Goal: Task Accomplishment & Management: Complete application form

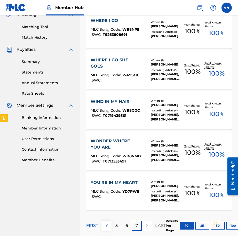
scroll to position [156, 0]
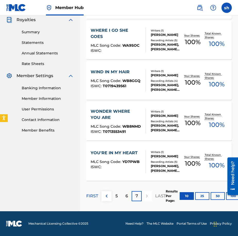
click at [100, 196] on div "FIRST 5 6 7 LAST" at bounding box center [126, 196] width 80 height 10
click at [105, 195] on img at bounding box center [107, 196] width 6 height 6
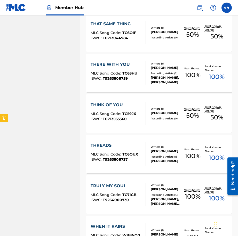
scroll to position [359, 0]
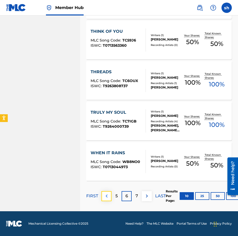
click at [108, 196] on img at bounding box center [107, 196] width 6 height 6
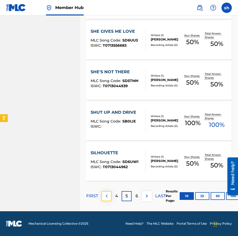
click at [104, 197] on img at bounding box center [107, 196] width 6 height 6
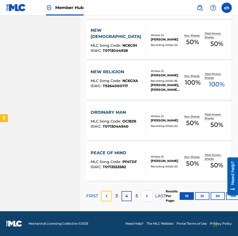
click at [104, 197] on img at bounding box center [107, 196] width 6 height 6
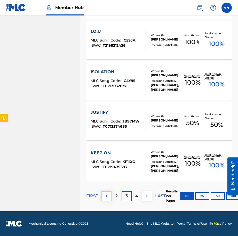
click at [104, 196] on img at bounding box center [107, 196] width 6 height 6
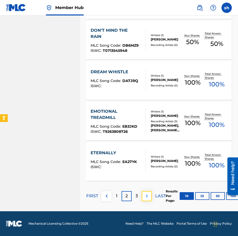
click at [147, 196] on img at bounding box center [147, 196] width 6 height 6
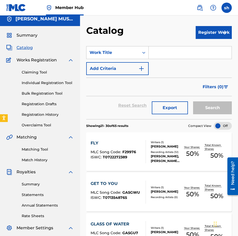
scroll to position [0, 0]
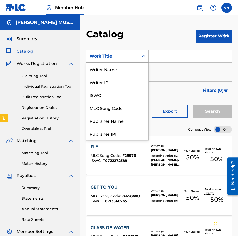
click at [145, 56] on icon "Search Form" at bounding box center [143, 56] width 5 height 5
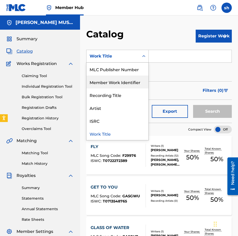
click at [132, 84] on div "Member Work Identifier" at bounding box center [118, 82] width 62 height 13
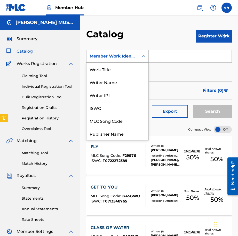
click at [144, 57] on icon "Search Form" at bounding box center [143, 56] width 5 height 5
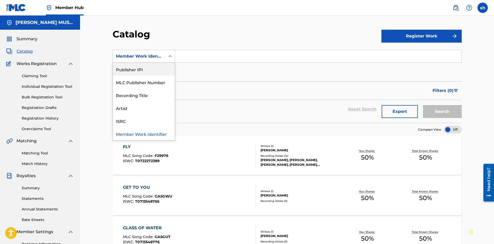
click at [224, 30] on div "Catalog" at bounding box center [247, 35] width 269 height 15
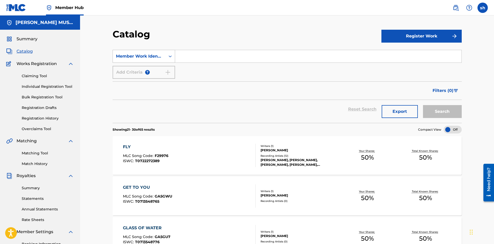
click at [168, 57] on icon "Search Form" at bounding box center [170, 56] width 5 height 5
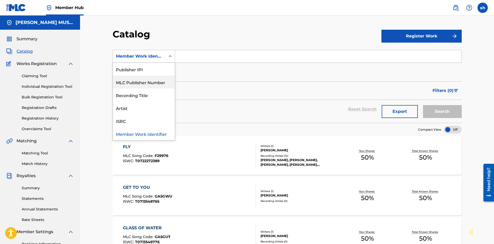
click at [144, 82] on div "MLC Publisher Number" at bounding box center [144, 82] width 62 height 13
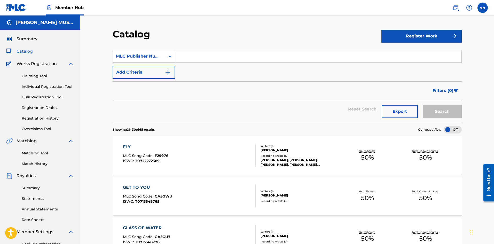
click at [172, 55] on icon "Search Form" at bounding box center [170, 56] width 5 height 5
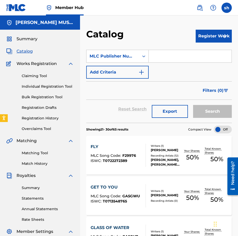
click at [170, 59] on input "Search Form" at bounding box center [190, 56] width 83 height 12
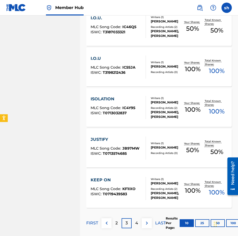
scroll to position [359, 0]
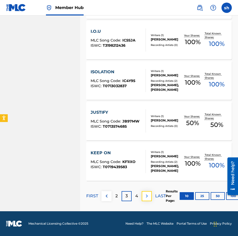
click at [144, 197] on img at bounding box center [147, 196] width 6 height 6
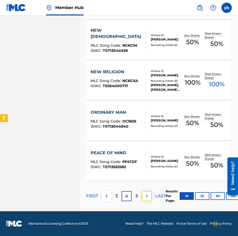
click at [148, 195] on img at bounding box center [147, 196] width 6 height 6
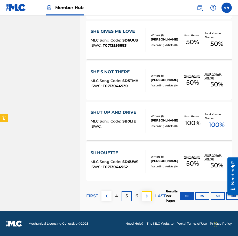
click at [148, 195] on img at bounding box center [147, 196] width 6 height 6
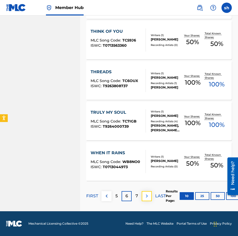
click at [148, 195] on img at bounding box center [147, 196] width 6 height 6
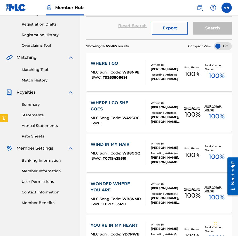
scroll to position [53, 0]
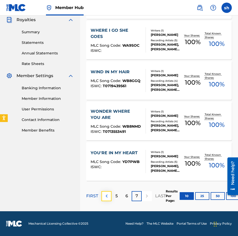
click at [109, 196] on img at bounding box center [107, 196] width 6 height 6
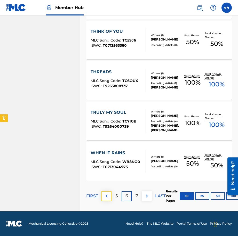
click at [110, 197] on button at bounding box center [107, 196] width 10 height 10
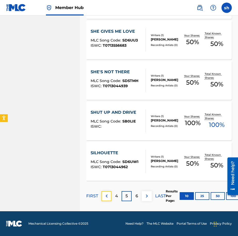
click at [108, 197] on img at bounding box center [107, 196] width 6 height 6
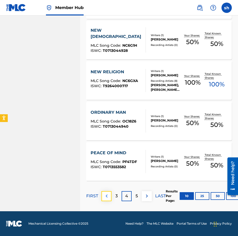
click at [108, 197] on img at bounding box center [107, 196] width 6 height 6
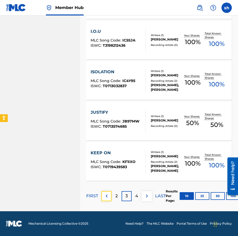
click at [107, 197] on img at bounding box center [107, 196] width 6 height 6
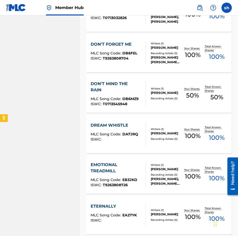
scroll to position [359, 0]
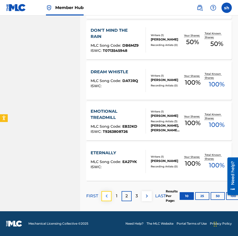
click at [108, 197] on img at bounding box center [107, 196] width 6 height 6
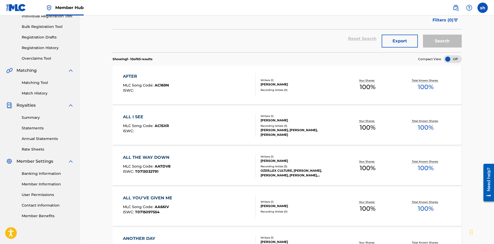
scroll to position [0, 0]
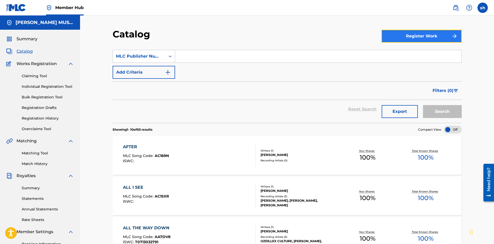
click at [238, 36] on button "Register Work" at bounding box center [422, 36] width 80 height 13
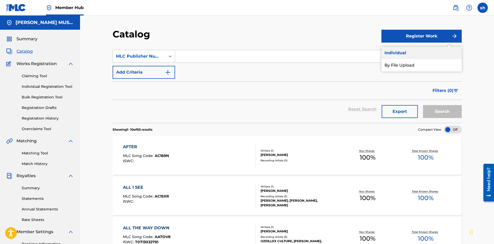
click at [238, 52] on link "Individual" at bounding box center [422, 53] width 80 height 12
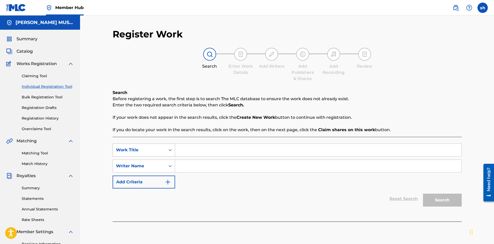
click at [171, 150] on icon "Search Form" at bounding box center [170, 150] width 3 height 2
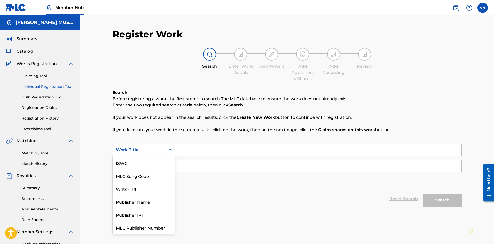
scroll to position [13, 0]
click at [134, 178] on div "Writer IPI" at bounding box center [144, 176] width 62 height 13
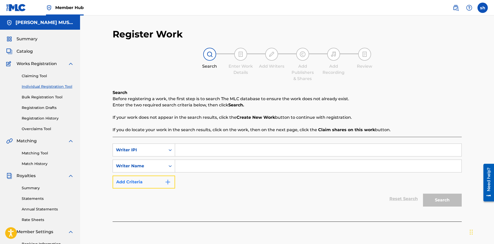
click at [168, 181] on img "Search Form" at bounding box center [168, 182] width 6 height 6
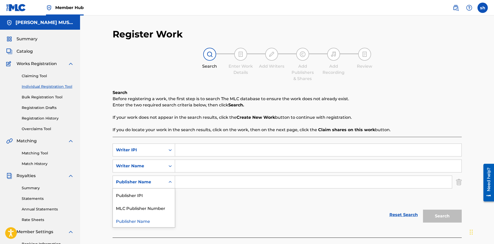
click at [169, 182] on icon "Search Form" at bounding box center [170, 182] width 5 height 5
click at [171, 182] on icon "Search Form" at bounding box center [170, 182] width 3 height 2
click at [167, 197] on img "Search Form" at bounding box center [168, 198] width 6 height 6
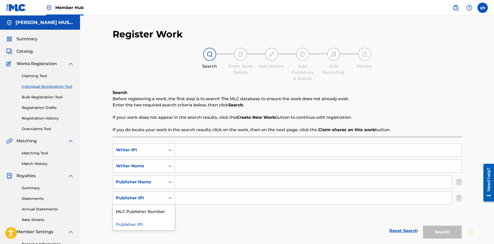
click at [168, 198] on icon "Search Form" at bounding box center [170, 198] width 5 height 5
click at [171, 197] on icon "Search Form" at bounding box center [170, 198] width 5 height 5
click at [238, 198] on img "Search Form" at bounding box center [459, 198] width 6 height 13
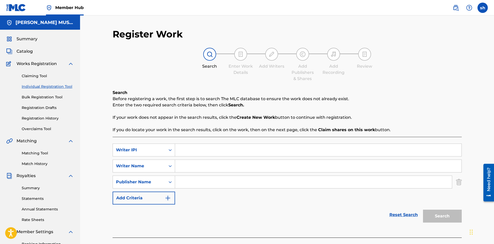
click at [183, 183] on input "Search Form" at bounding box center [313, 182] width 277 height 12
click at [183, 150] on input "Search Form" at bounding box center [318, 150] width 287 height 12
click at [194, 152] on input "Search Form" at bounding box center [318, 150] width 287 height 12
paste input "00357311275"
type input "00357311275"
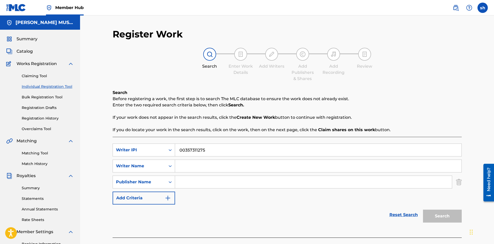
click at [186, 167] on input "Search Form" at bounding box center [318, 166] width 287 height 12
type input "[PERSON_NAME]"
click at [185, 180] on input "Search Form" at bounding box center [313, 182] width 277 height 12
drag, startPoint x: 192, startPoint y: 182, endPoint x: 165, endPoint y: 186, distance: 27.1
click at [175, 180] on input "[PERSON_NAME]" at bounding box center [313, 182] width 277 height 12
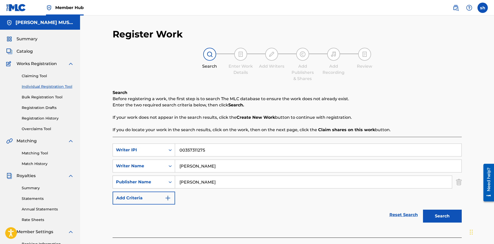
paste input "AM [PERSON_NAME] GLOBAL MUSIC PUBLISHING 1811527"
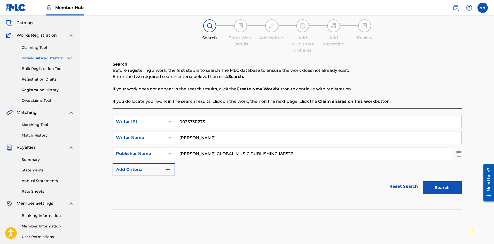
scroll to position [0, 0]
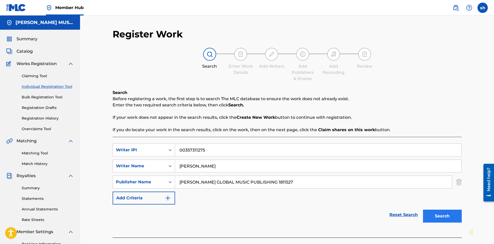
type input "[PERSON_NAME] GLOBAL MUSIC PUBLISHING 1811527"
click at [238, 214] on button "Search" at bounding box center [442, 216] width 39 height 13
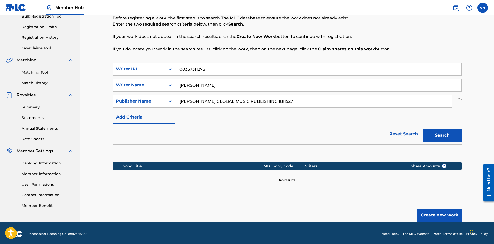
scroll to position [83, 0]
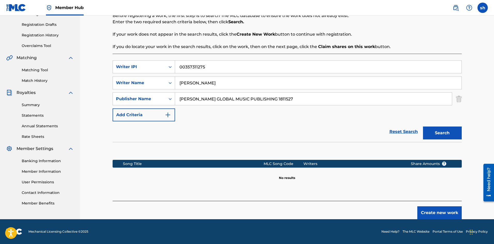
click at [144, 164] on div "Song Title" at bounding box center [193, 163] width 141 height 5
drag, startPoint x: 240, startPoint y: 169, endPoint x: 250, endPoint y: 173, distance: 11.2
click at [238, 169] on section "Song Title MLC Song Code Writers Share Amounts ? No results" at bounding box center [287, 168] width 349 height 23
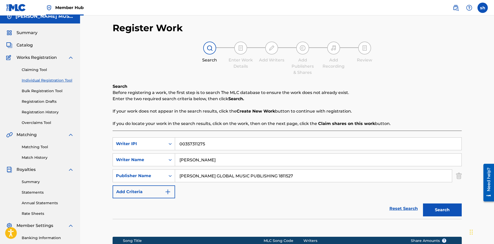
scroll to position [0, 0]
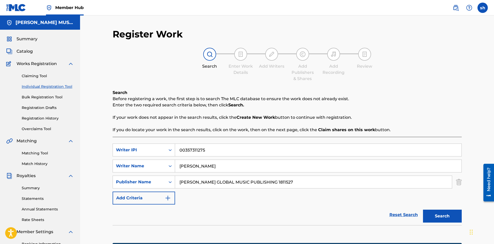
click at [34, 60] on div "Summary Catalog Works Registration Claiming Tool Individual Registration Tool B…" at bounding box center [40, 163] width 80 height 266
click at [70, 63] on img at bounding box center [71, 64] width 6 height 6
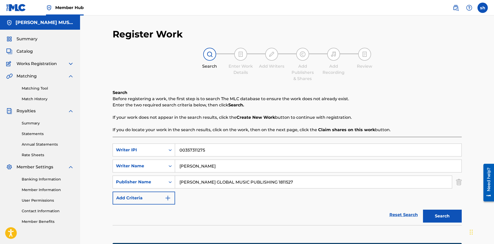
click at [45, 63] on span "Works Registration" at bounding box center [37, 64] width 40 height 6
click at [70, 64] on img at bounding box center [71, 64] width 6 height 6
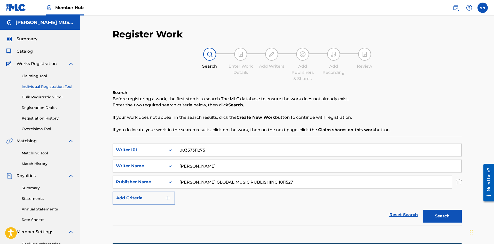
click at [238, 55] on img at bounding box center [241, 54] width 6 height 6
click at [167, 196] on img "Search Form" at bounding box center [168, 198] width 6 height 6
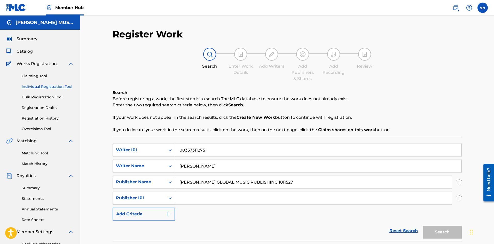
click at [168, 197] on icon "Search Form" at bounding box center [170, 198] width 5 height 5
click at [169, 197] on icon "Search Form" at bounding box center [170, 198] width 5 height 5
click at [238, 201] on img "Search Form" at bounding box center [459, 198] width 6 height 13
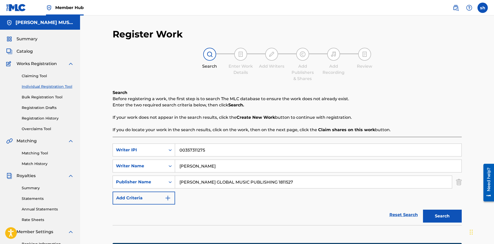
click at [44, 86] on link "Individual Registration Tool" at bounding box center [48, 86] width 52 height 5
click at [39, 76] on link "Claiming Tool" at bounding box center [48, 75] width 52 height 5
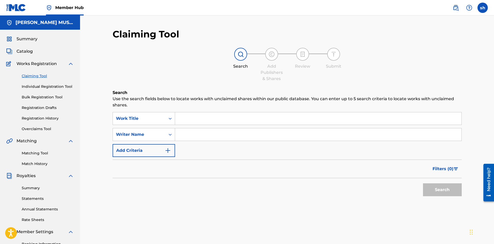
click at [183, 117] on input "Search Form" at bounding box center [318, 118] width 287 height 12
click at [73, 62] on img at bounding box center [71, 64] width 6 height 6
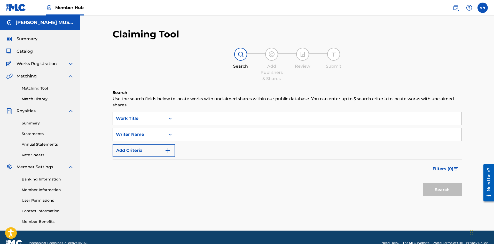
click at [72, 62] on img at bounding box center [71, 64] width 6 height 6
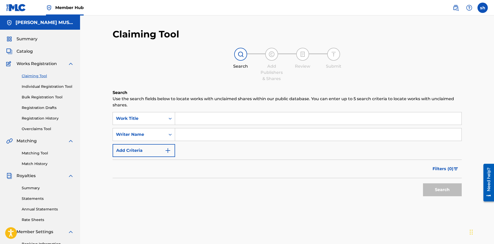
click at [180, 118] on input "Search Form" at bounding box center [318, 118] width 287 height 12
paste input "FLY 27280952"
type input "FLY 27280952"
click at [184, 135] on input "Search Form" at bounding box center [318, 134] width 287 height 12
type input "[PERSON_NAME]"
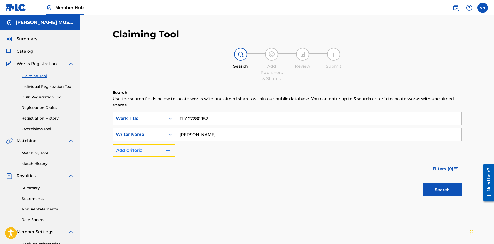
click at [169, 150] on img "Search Form" at bounding box center [168, 151] width 6 height 6
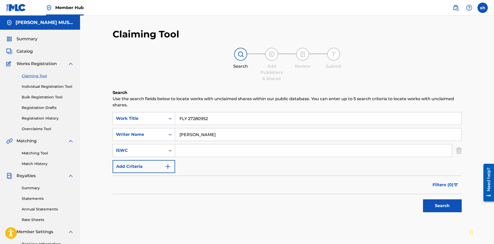
click at [196, 153] on input "Search Form" at bounding box center [313, 150] width 277 height 12
paste input "T-072.227.238-9"
type input "T-072.227.238-9"
click at [238, 208] on button "Search" at bounding box center [442, 205] width 39 height 13
click at [238, 205] on button "Search" at bounding box center [442, 205] width 39 height 13
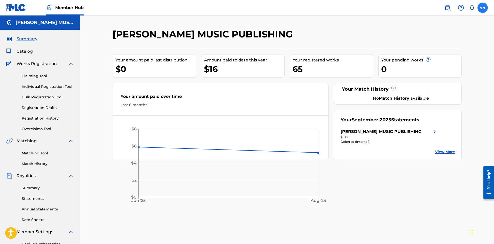
click at [482, 8] on label at bounding box center [483, 8] width 10 height 10
click at [483, 8] on input "sh sam hyman sam@samhyman.com Notification Preferences Profile Log out" at bounding box center [483, 8] width 0 height 0
click at [433, 65] on link "Profile" at bounding box center [432, 64] width 10 height 5
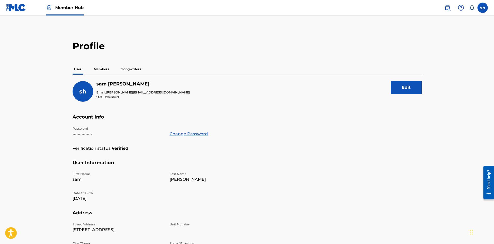
click at [136, 69] on p "Songwriters" at bounding box center [131, 69] width 23 height 11
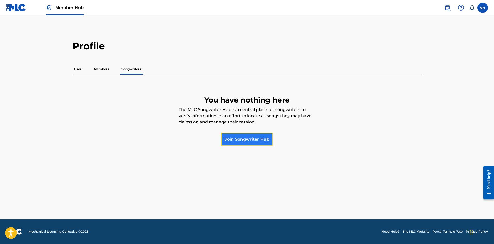
click at [248, 140] on link "Join Songwriter Hub" at bounding box center [247, 139] width 52 height 13
click at [481, 5] on label at bounding box center [483, 8] width 10 height 10
click at [483, 8] on input "sh sam hyman sam@samhyman.com Notification Preferences Profile Log out" at bounding box center [483, 8] width 0 height 0
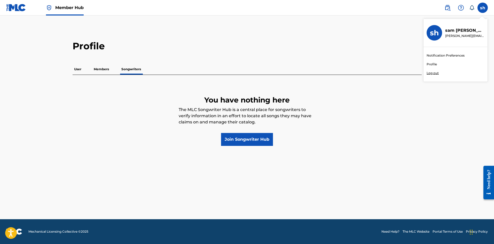
click at [432, 64] on link "Profile" at bounding box center [432, 64] width 10 height 5
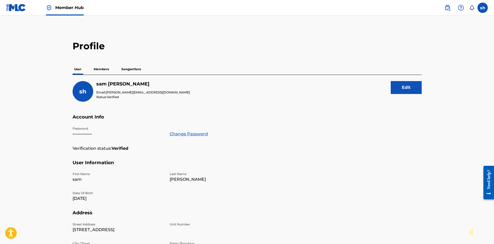
click at [77, 68] on p "User" at bounding box center [78, 69] width 10 height 11
click at [101, 167] on h5 "User Information" at bounding box center [247, 166] width 349 height 12
click at [486, 7] on label at bounding box center [483, 8] width 10 height 10
click at [483, 8] on input "sh sam hyman sam@samhyman.com Notification Preferences Profile Log out" at bounding box center [483, 8] width 0 height 0
click at [432, 74] on p "Log out" at bounding box center [433, 73] width 12 height 5
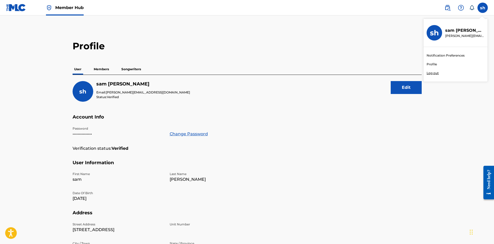
click at [483, 8] on input "sh sam hyman sam@samhyman.com Notification Preferences Profile Log out" at bounding box center [483, 8] width 0 height 0
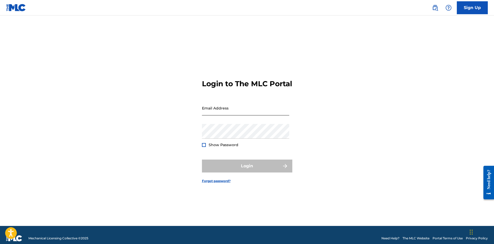
click at [228, 114] on input "Email Address" at bounding box center [245, 108] width 87 height 15
type input "[PERSON_NAME][EMAIL_ADDRESS][DOMAIN_NAME]"
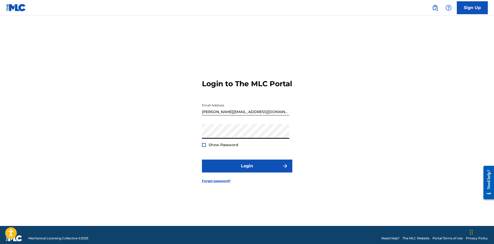
click at [202, 160] on button "Login" at bounding box center [247, 166] width 90 height 13
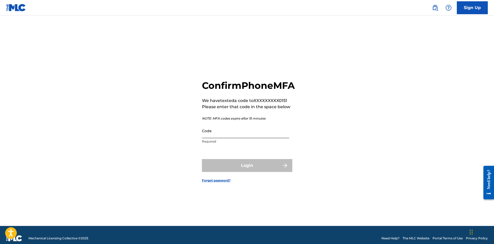
click at [217, 137] on input "Code" at bounding box center [245, 131] width 87 height 15
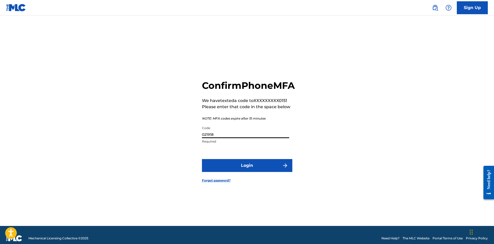
type input "021918"
click at [202, 159] on button "Login" at bounding box center [247, 165] width 90 height 13
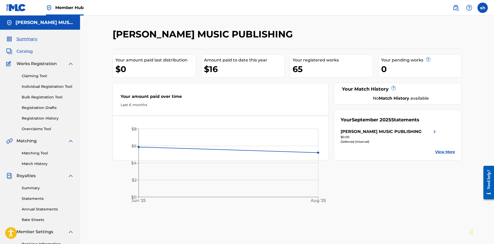
click at [23, 51] on span "Catalog" at bounding box center [25, 51] width 16 height 6
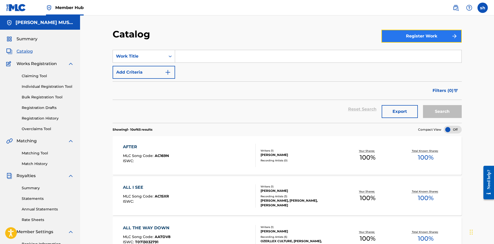
click at [416, 34] on button "Register Work" at bounding box center [422, 36] width 80 height 13
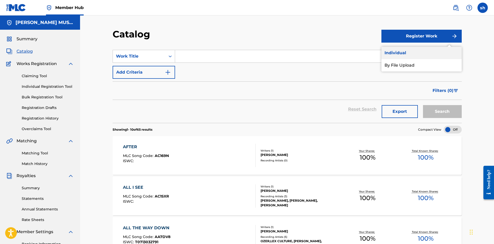
click at [395, 51] on link "Individual" at bounding box center [422, 53] width 80 height 12
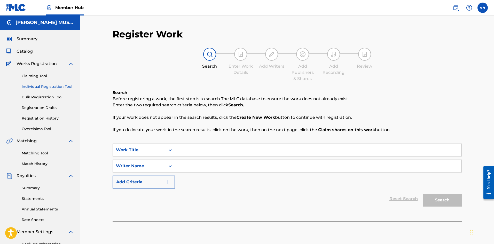
click at [180, 152] on input "Search Form" at bounding box center [318, 150] width 287 height 12
click at [189, 152] on input "Search Form" at bounding box center [318, 150] width 287 height 12
type input "FLY"
click at [197, 196] on div "Reset Search Search" at bounding box center [287, 199] width 349 height 21
click at [187, 167] on input "Search Form" at bounding box center [318, 166] width 287 height 12
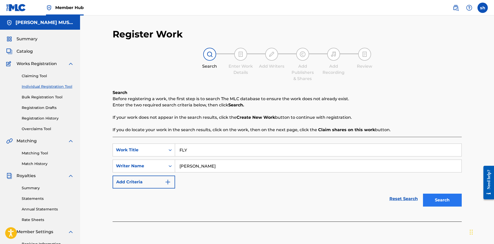
type input "[PERSON_NAME]"
click at [442, 199] on button "Search" at bounding box center [442, 200] width 39 height 13
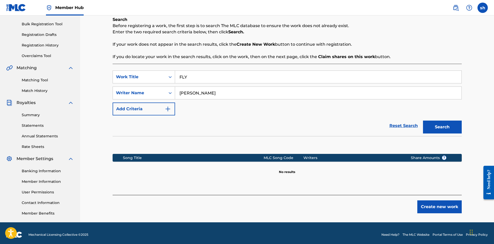
scroll to position [76, 0]
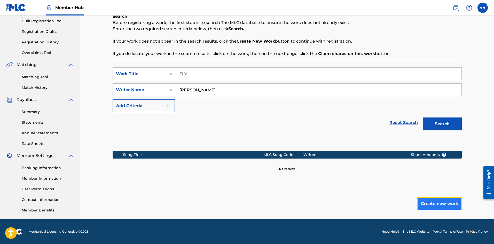
click at [435, 202] on button "Create new work" at bounding box center [440, 203] width 44 height 13
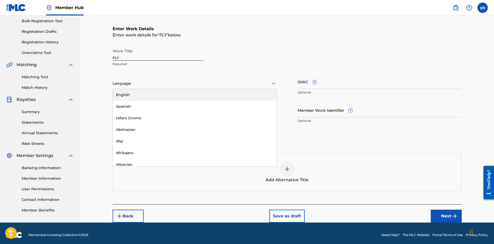
click at [274, 83] on icon at bounding box center [274, 84] width 6 height 6
click at [142, 96] on div "English" at bounding box center [195, 95] width 164 height 12
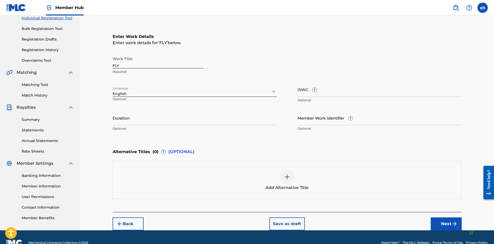
scroll to position [78, 0]
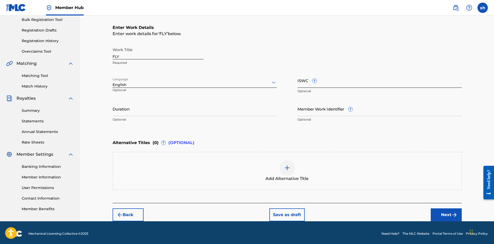
click at [327, 82] on input "ISWC ?" at bounding box center [380, 80] width 164 height 15
click at [298, 84] on input "ISWC ?" at bounding box center [380, 80] width 164 height 15
paste input "T-072.227.238-9"
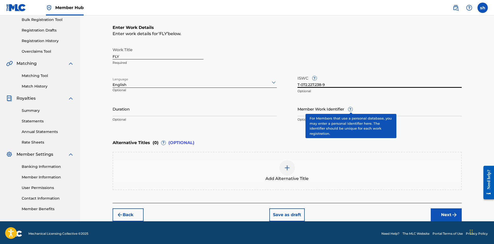
type input "T-072.227.238-9"
click at [351, 109] on span "?" at bounding box center [351, 109] width 4 height 4
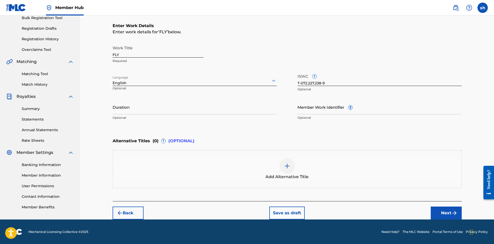
scroll to position [80, 0]
click at [440, 212] on button "Next" at bounding box center [446, 212] width 31 height 13
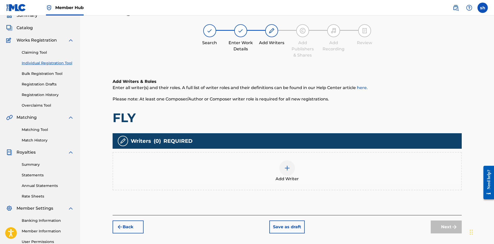
scroll to position [23, 0]
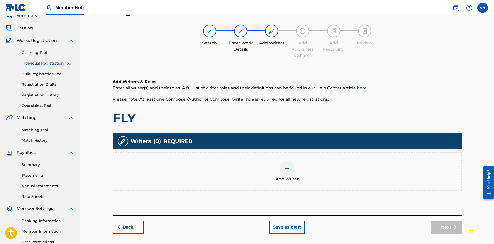
click at [135, 160] on div "Add Writer" at bounding box center [287, 171] width 349 height 38
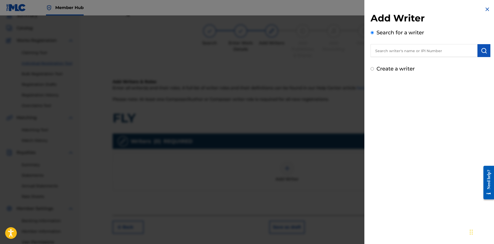
click at [378, 50] on input "text" at bounding box center [424, 50] width 107 height 13
click at [380, 226] on div "Add Writer Search for a writer Create a writer" at bounding box center [431, 122] width 132 height 244
click at [385, 51] on input "text" at bounding box center [424, 50] width 107 height 13
paste input "00357311275"
type input "00357311275"
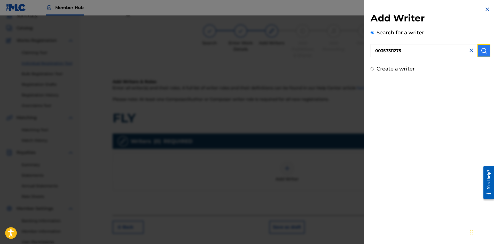
click at [482, 48] on img "submit" at bounding box center [484, 51] width 6 height 6
click at [373, 91] on input "Create a writer" at bounding box center [372, 90] width 3 height 3
radio input "false"
radio input "true"
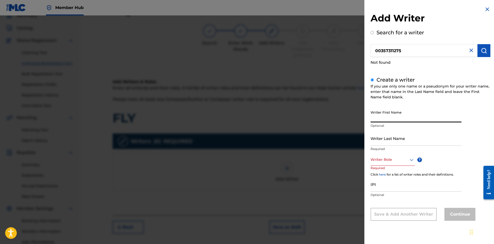
click at [376, 117] on input "Writer First Name" at bounding box center [416, 115] width 91 height 15
type input "[PERSON_NAME]"
type input "Hyman"
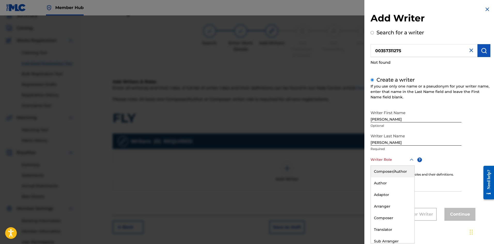
click at [411, 161] on icon at bounding box center [412, 160] width 6 height 6
click at [396, 173] on div "Composer/Author" at bounding box center [393, 172] width 44 height 12
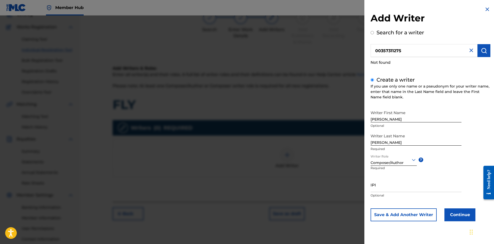
scroll to position [49, 0]
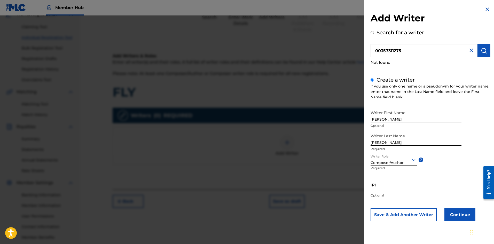
click at [414, 160] on icon at bounding box center [414, 160] width 4 height 2
click at [413, 160] on icon at bounding box center [414, 160] width 4 height 2
click at [379, 187] on input "IPI" at bounding box center [416, 185] width 91 height 15
paste input "00357311275"
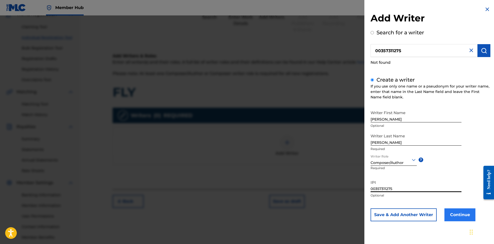
type input "00357311275"
click at [462, 214] on button "Continue" at bounding box center [460, 215] width 31 height 13
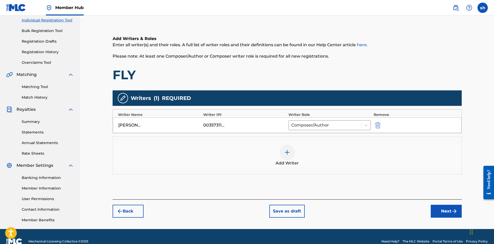
scroll to position [75, 0]
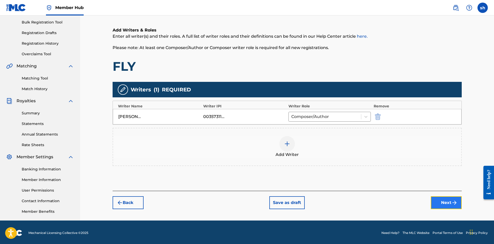
click at [451, 204] on button "Next" at bounding box center [446, 202] width 31 height 13
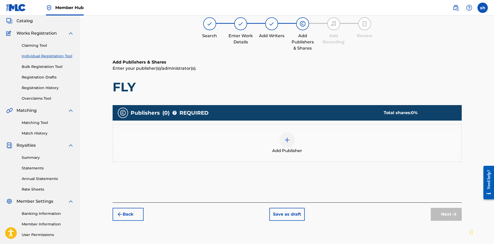
scroll to position [23, 0]
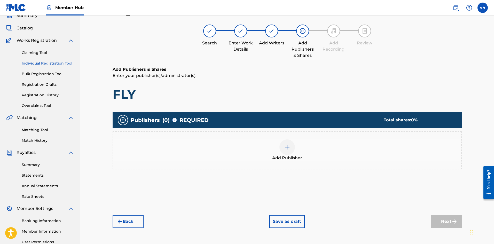
click at [153, 136] on div "Add Publisher" at bounding box center [287, 150] width 349 height 38
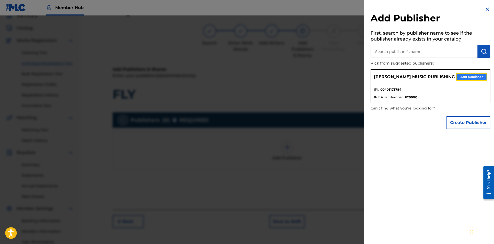
click at [476, 75] on button "Add publisher" at bounding box center [471, 77] width 31 height 8
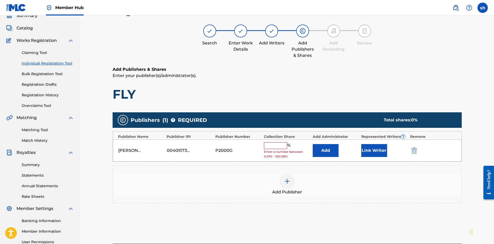
click at [270, 146] on input "text" at bounding box center [275, 145] width 23 height 7
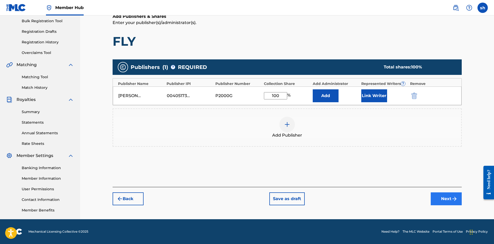
type input "100"
click at [447, 198] on button "Next" at bounding box center [446, 199] width 31 height 13
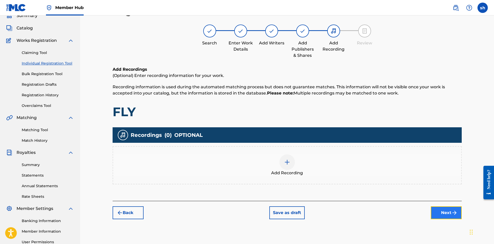
click at [447, 212] on button "Next" at bounding box center [446, 212] width 31 height 13
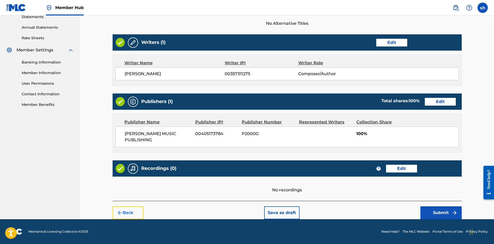
click at [135, 209] on button "Back" at bounding box center [128, 212] width 31 height 13
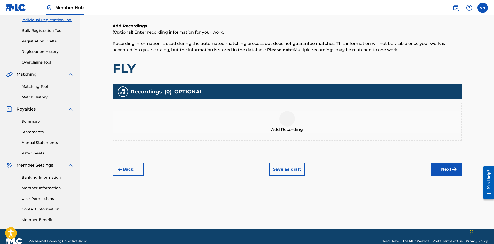
scroll to position [50, 0]
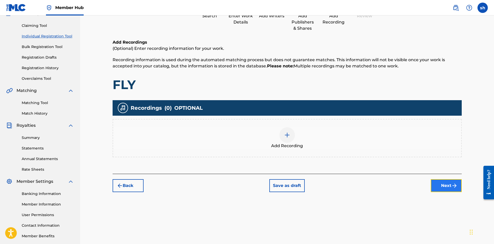
click at [448, 187] on button "Next" at bounding box center [446, 185] width 31 height 13
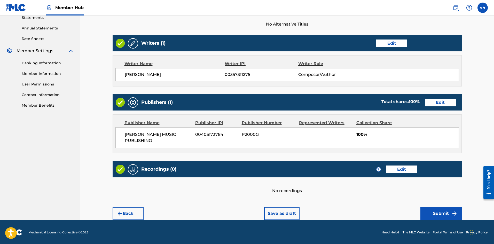
scroll to position [182, 0]
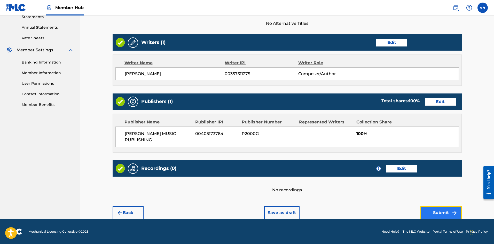
click at [440, 213] on button "Submit" at bounding box center [441, 212] width 41 height 13
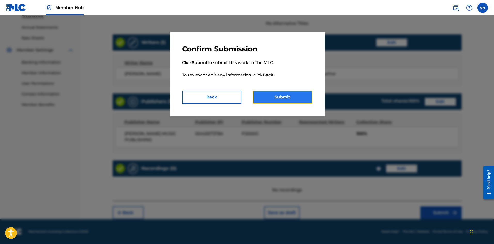
click at [283, 97] on button "Submit" at bounding box center [282, 97] width 59 height 13
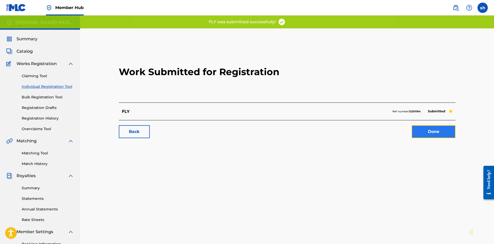
click at [430, 134] on link "Done" at bounding box center [434, 131] width 44 height 13
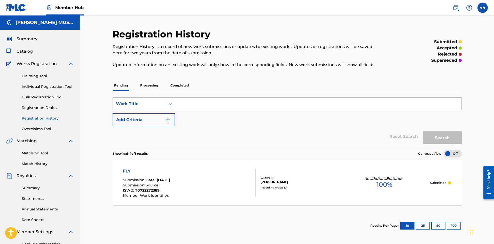
click at [200, 106] on input "Search Form" at bounding box center [318, 104] width 287 height 12
type input "Whistle Traum"
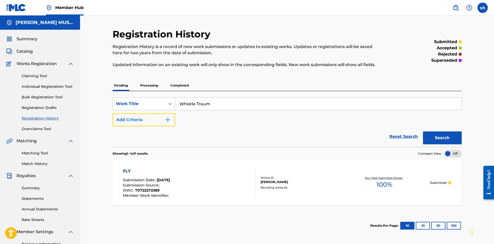
click at [167, 120] on img "Search Form" at bounding box center [168, 120] width 6 height 6
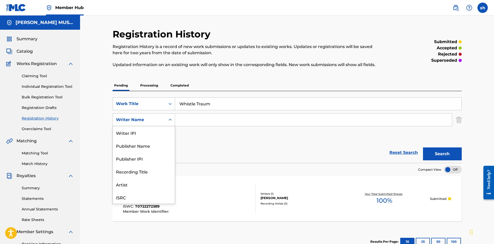
click at [170, 120] on icon "Search Form" at bounding box center [170, 119] width 5 height 5
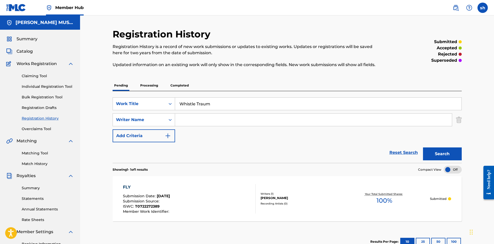
click at [170, 120] on icon "Search Form" at bounding box center [170, 119] width 5 height 5
click at [187, 118] on input "Search Form" at bounding box center [313, 120] width 277 height 12
type input "[PERSON_NAME]"
click at [444, 153] on button "Search" at bounding box center [442, 154] width 39 height 13
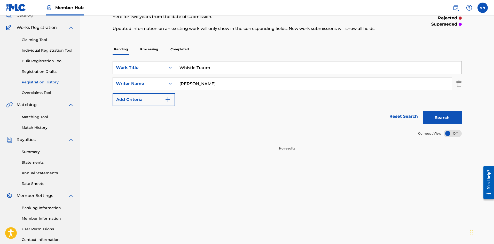
scroll to position [0, 0]
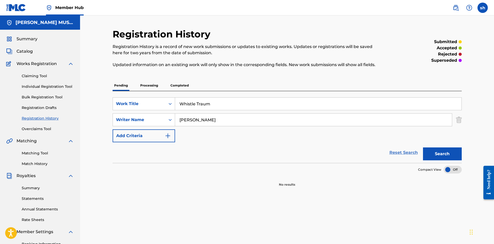
click at [408, 151] on link "Reset Search" at bounding box center [404, 152] width 34 height 11
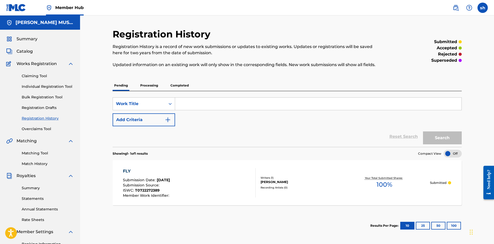
click at [402, 139] on div "Reset Search Search" at bounding box center [287, 136] width 349 height 21
click at [436, 137] on div "Search" at bounding box center [441, 136] width 41 height 21
click at [183, 99] on input "Search Form" at bounding box center [318, 104] width 287 height 12
type input "Whistle Traum"
click at [439, 139] on button "Search" at bounding box center [442, 138] width 39 height 13
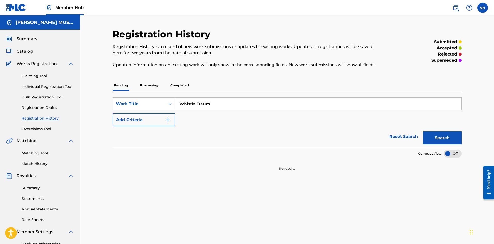
click at [35, 65] on span "Works Registration" at bounding box center [37, 64] width 40 height 6
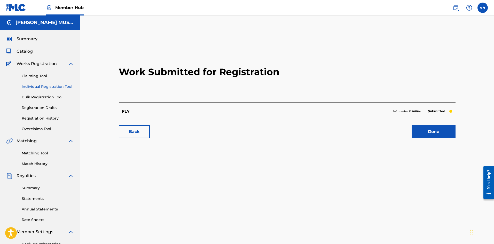
scroll to position [76, 0]
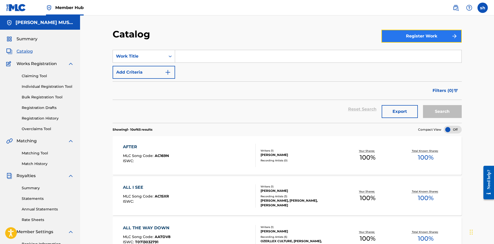
click at [427, 35] on button "Register Work" at bounding box center [422, 36] width 80 height 13
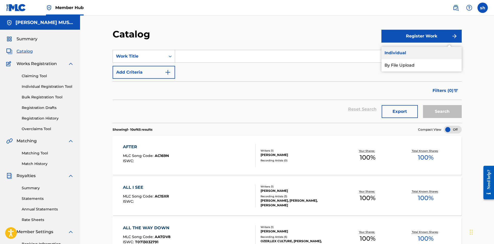
click at [397, 52] on link "Individual" at bounding box center [422, 53] width 80 height 12
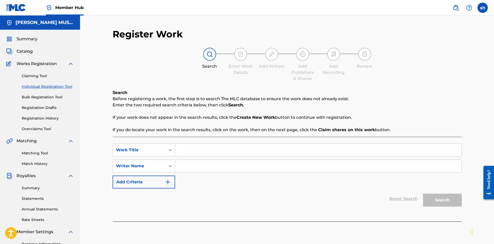
click at [180, 151] on input "Search Form" at bounding box center [318, 150] width 287 height 12
type input "Whistle Traum"
click at [190, 163] on input "Search Form" at bounding box center [318, 166] width 287 height 12
type input "[PERSON_NAME]"
click at [445, 196] on button "Search" at bounding box center [442, 200] width 39 height 13
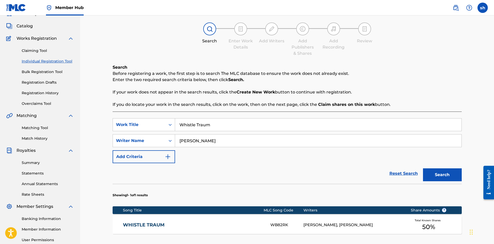
scroll to position [103, 0]
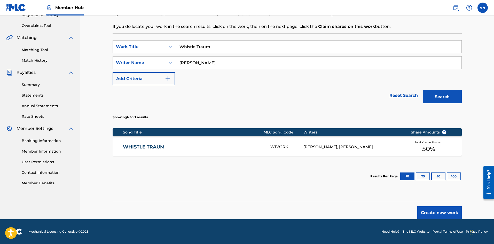
click at [157, 148] on link "WHISTLE TRAUM" at bounding box center [193, 147] width 141 height 6
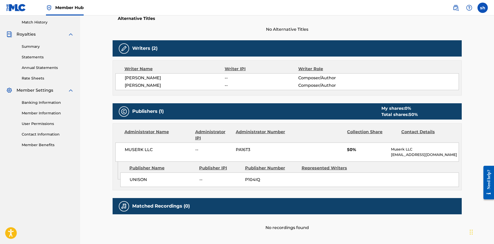
scroll to position [129, 0]
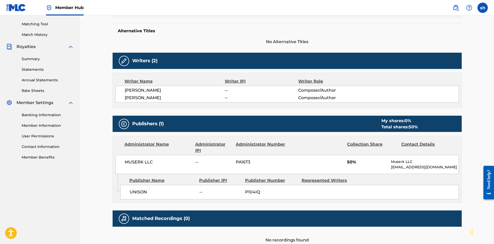
click at [231, 90] on span "--" at bounding box center [261, 90] width 73 height 6
click at [227, 89] on span "--" at bounding box center [261, 90] width 73 height 6
click at [222, 87] on span "[PERSON_NAME]" at bounding box center [175, 90] width 100 height 6
click at [136, 53] on div "Writers (2)" at bounding box center [287, 61] width 349 height 16
click at [139, 62] on h5 "Writers (2)" at bounding box center [144, 61] width 25 height 6
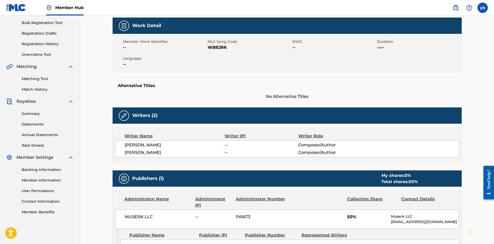
scroll to position [45, 0]
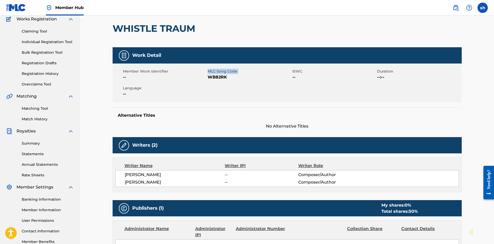
click at [208, 76] on div "Member Work Identifier -- MLC Song Code WB82RK ISWC -- Duration --:-- Language …" at bounding box center [287, 83] width 349 height 39
click at [297, 70] on span "ISWC" at bounding box center [334, 71] width 83 height 5
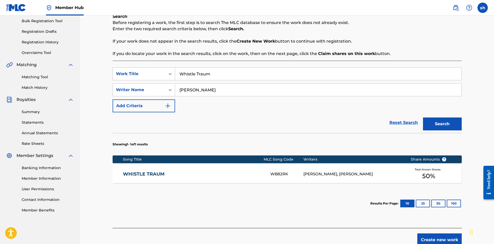
click at [435, 172] on span "50 %" at bounding box center [429, 176] width 13 height 9
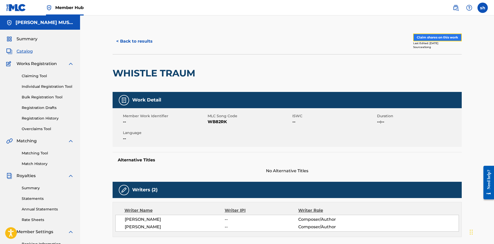
click at [436, 37] on button "Claim shares on this work" at bounding box center [437, 38] width 49 height 8
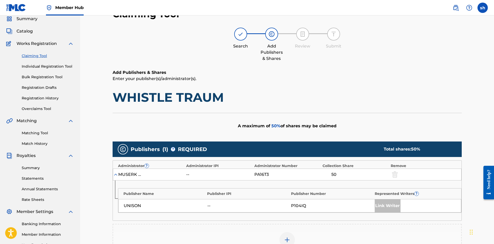
scroll to position [78, 0]
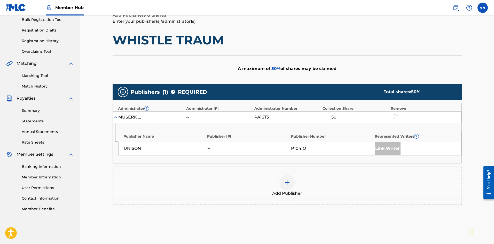
click at [189, 114] on div "MUSERK LLC -- PA16T3 50" at bounding box center [287, 117] width 349 height 12
click at [189, 117] on div "--" at bounding box center [197, 117] width 23 height 6
click at [152, 144] on div "UNISON -- P104IQ Link Writer" at bounding box center [289, 148] width 343 height 13
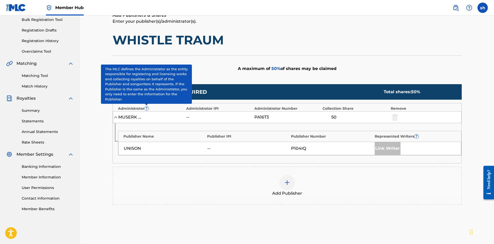
click at [148, 110] on span "?" at bounding box center [147, 108] width 4 height 4
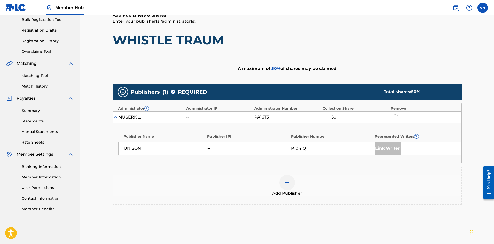
click at [286, 182] on img at bounding box center [287, 183] width 6 height 6
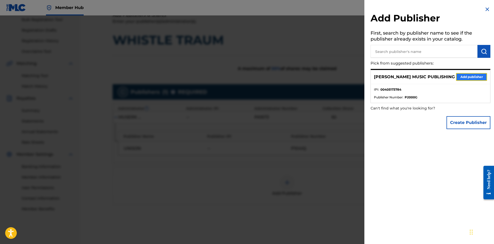
click at [469, 79] on button "Add publisher" at bounding box center [471, 77] width 31 height 8
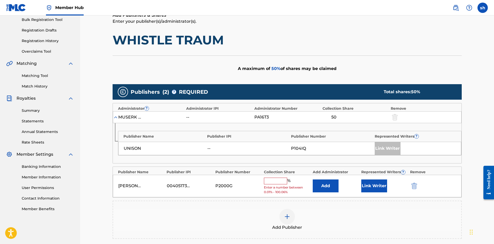
click at [271, 181] on input "text" at bounding box center [275, 181] width 23 height 7
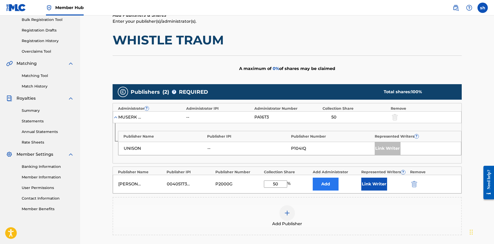
type input "50"
click at [328, 183] on button "Add" at bounding box center [326, 184] width 26 height 13
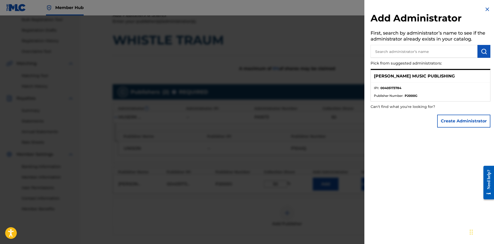
click at [489, 4] on div "Add Administrator First, search by administrator’s name to see if the administr…" at bounding box center [431, 68] width 132 height 136
click at [487, 6] on img at bounding box center [488, 9] width 6 height 6
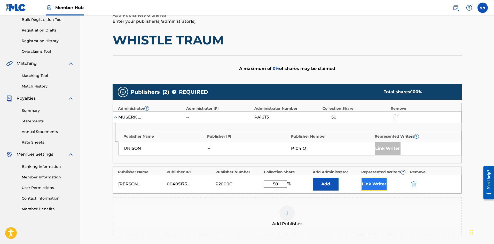
click at [378, 185] on button "Link Writer" at bounding box center [375, 184] width 26 height 13
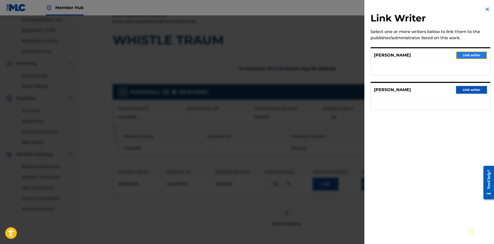
click at [462, 57] on button "Link writer" at bounding box center [471, 55] width 31 height 8
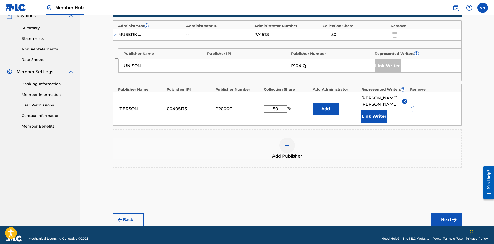
scroll to position [161, 0]
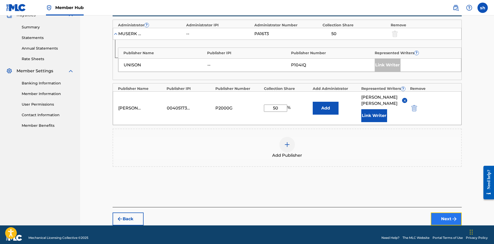
click at [448, 213] on button "Next" at bounding box center [446, 219] width 31 height 13
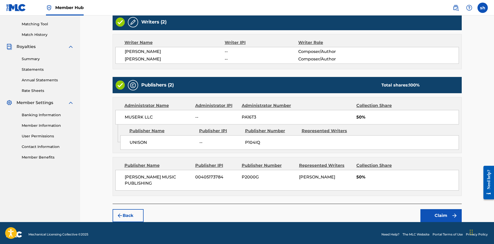
scroll to position [132, 0]
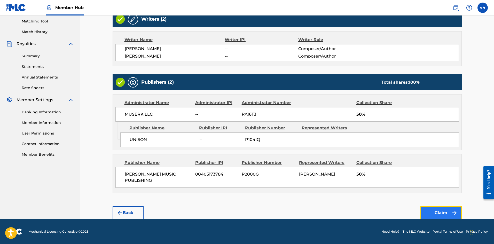
click at [441, 213] on button "Claim" at bounding box center [441, 212] width 41 height 13
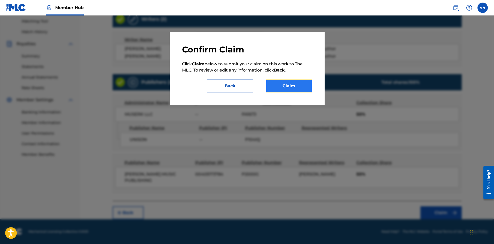
click at [286, 82] on button "Claim" at bounding box center [289, 86] width 47 height 13
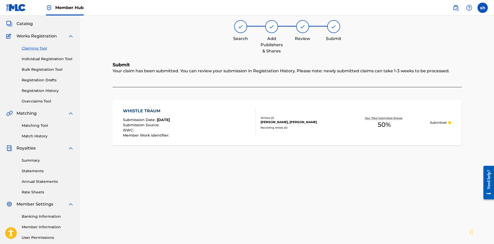
scroll to position [0, 0]
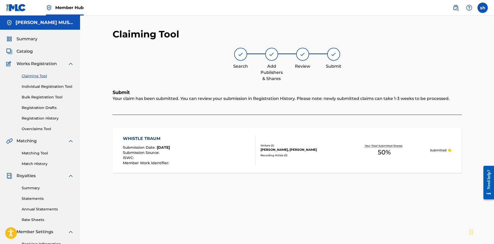
click at [19, 10] on img at bounding box center [16, 7] width 20 height 7
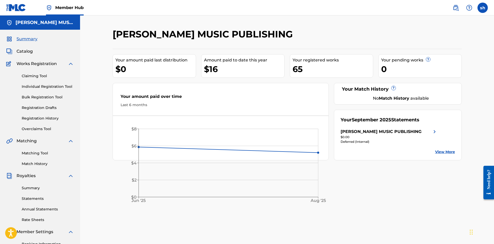
click at [37, 64] on span "Works Registration" at bounding box center [37, 64] width 40 height 6
click at [391, 130] on div "[PERSON_NAME] MUSIC PUBLISHING" at bounding box center [381, 132] width 81 height 6
